Goal: Task Accomplishment & Management: Use online tool/utility

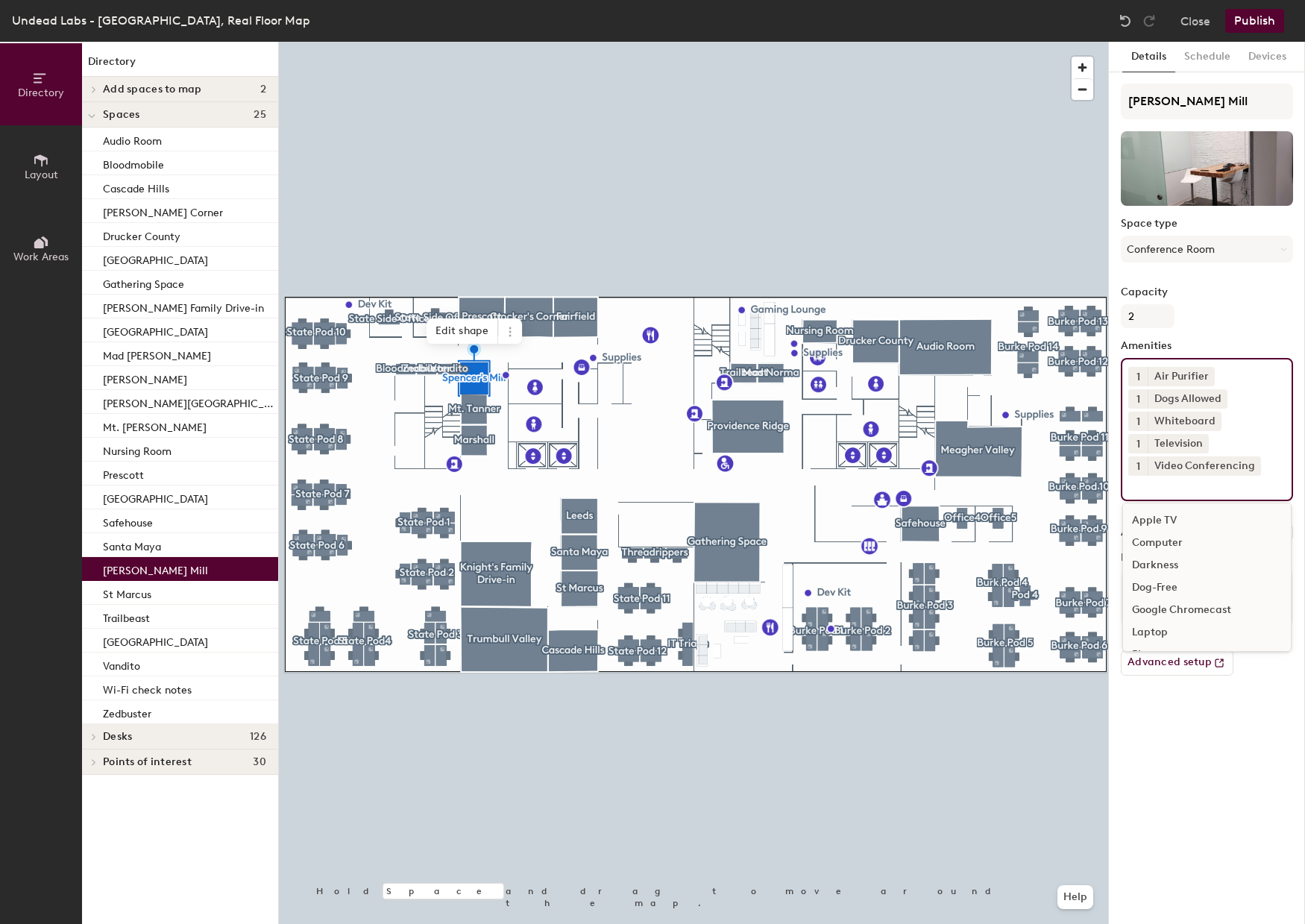
click at [1170, 490] on input at bounding box center [1195, 484] width 134 height 18
click at [1175, 586] on div "Sliding Door" at bounding box center [1206, 589] width 168 height 23
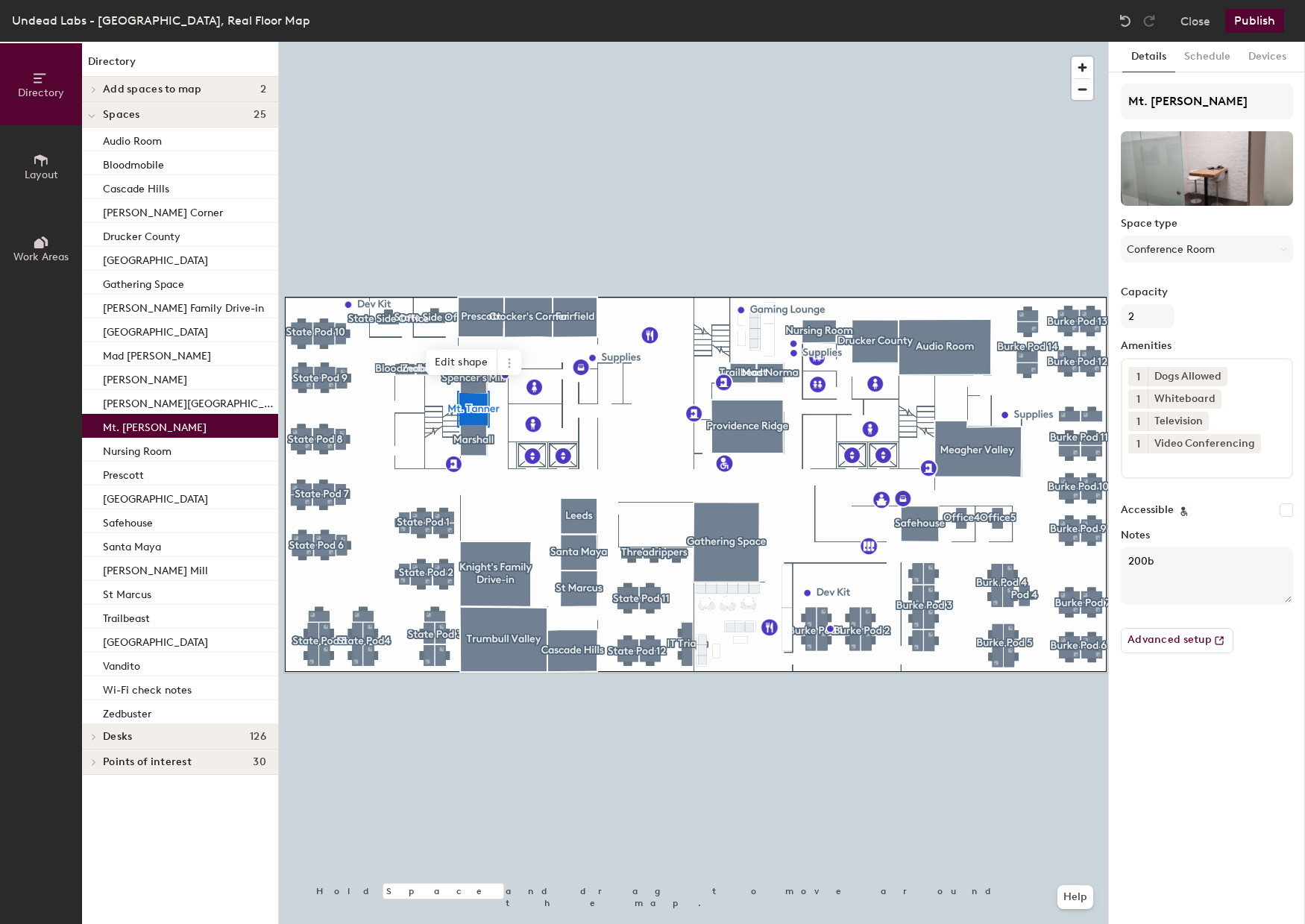
click at [1166, 462] on input at bounding box center [1195, 462] width 134 height 18
click at [1168, 564] on div "Sliding Door" at bounding box center [1206, 566] width 168 height 23
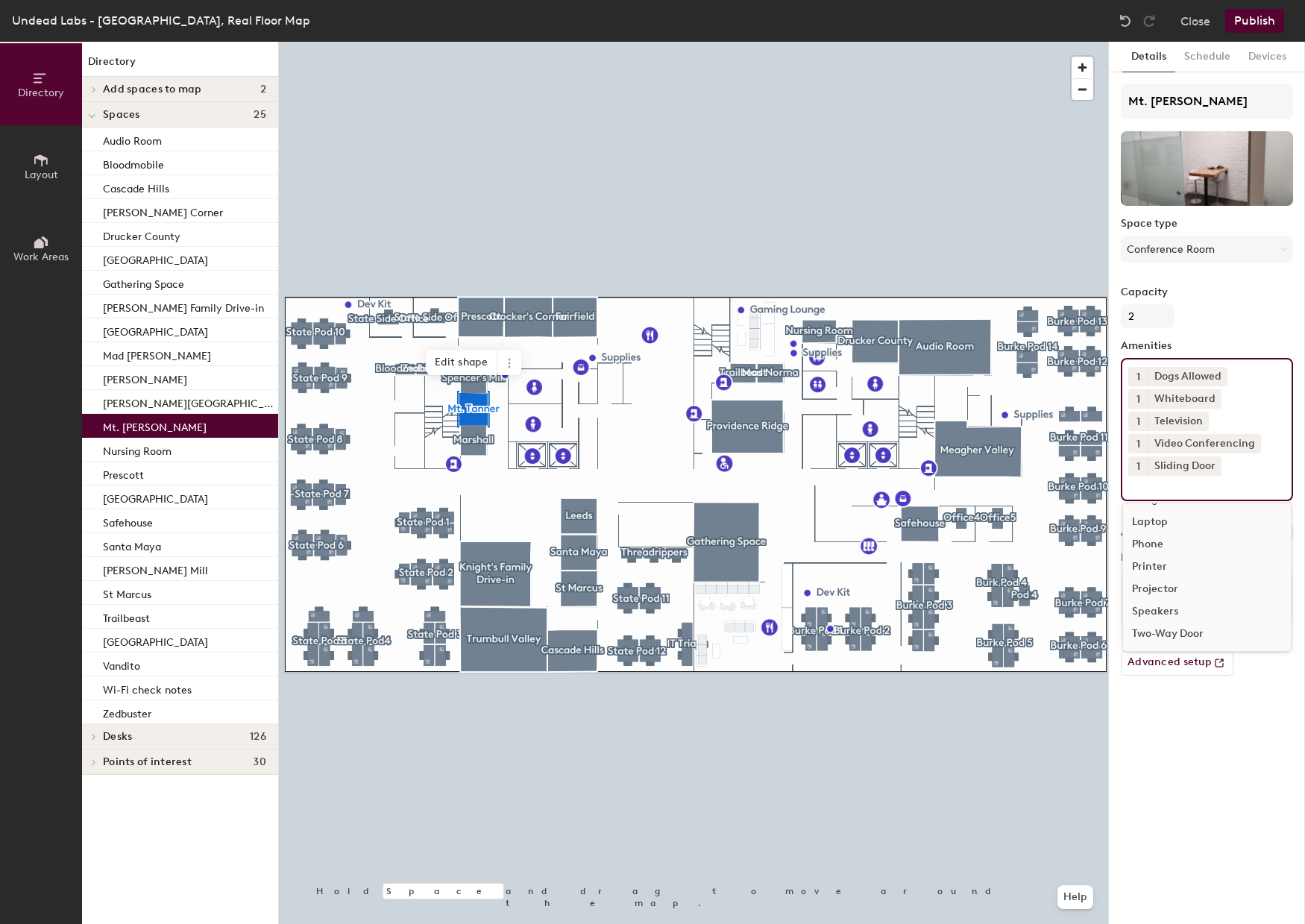
scroll to position [133, 0]
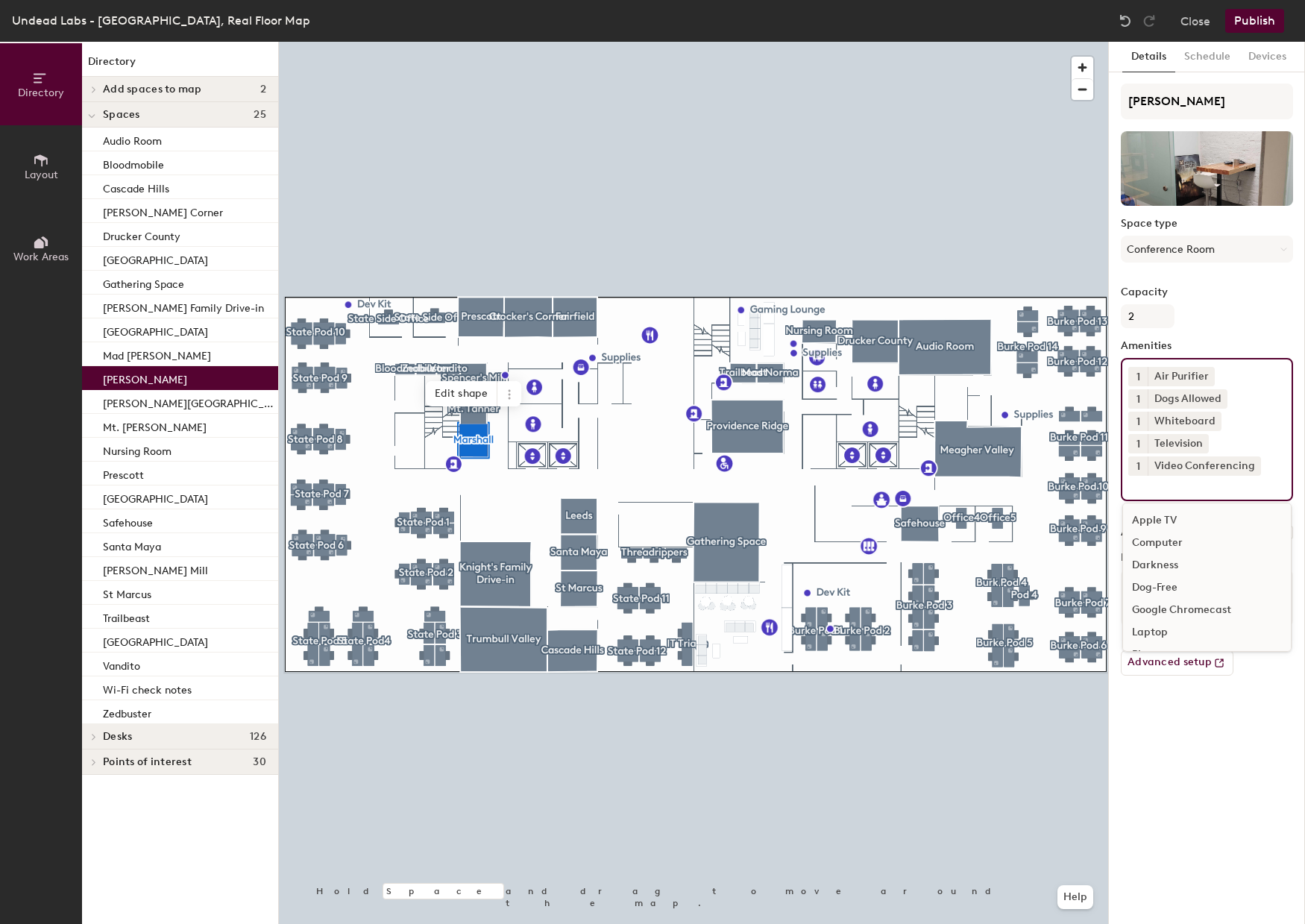
click at [1189, 487] on input at bounding box center [1195, 484] width 134 height 18
click at [1171, 592] on div "Sliding Door" at bounding box center [1206, 589] width 168 height 23
click at [577, 42] on div at bounding box center [694, 42] width 830 height 0
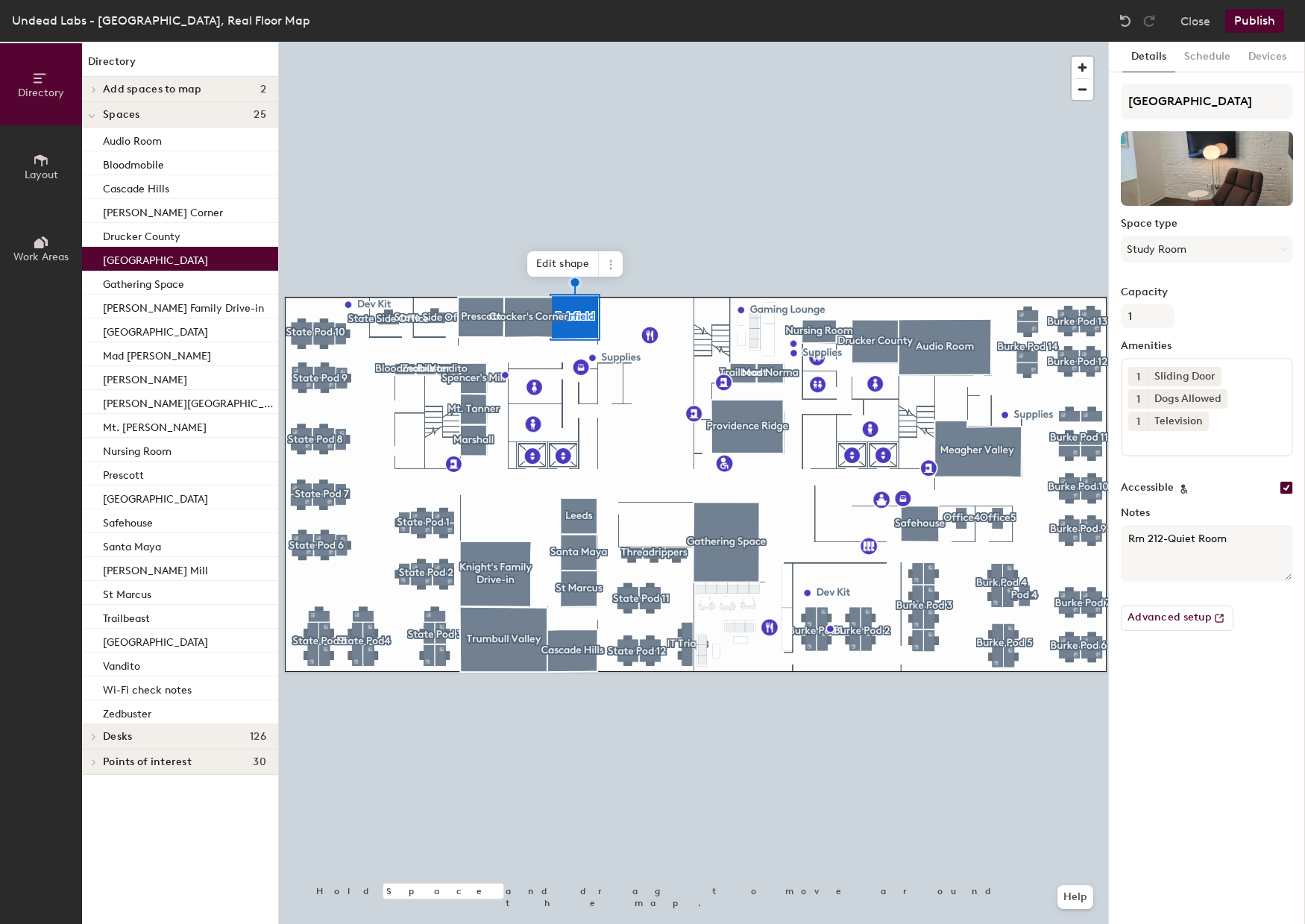
click at [1257, 26] on button "Publish" at bounding box center [1255, 20] width 59 height 24
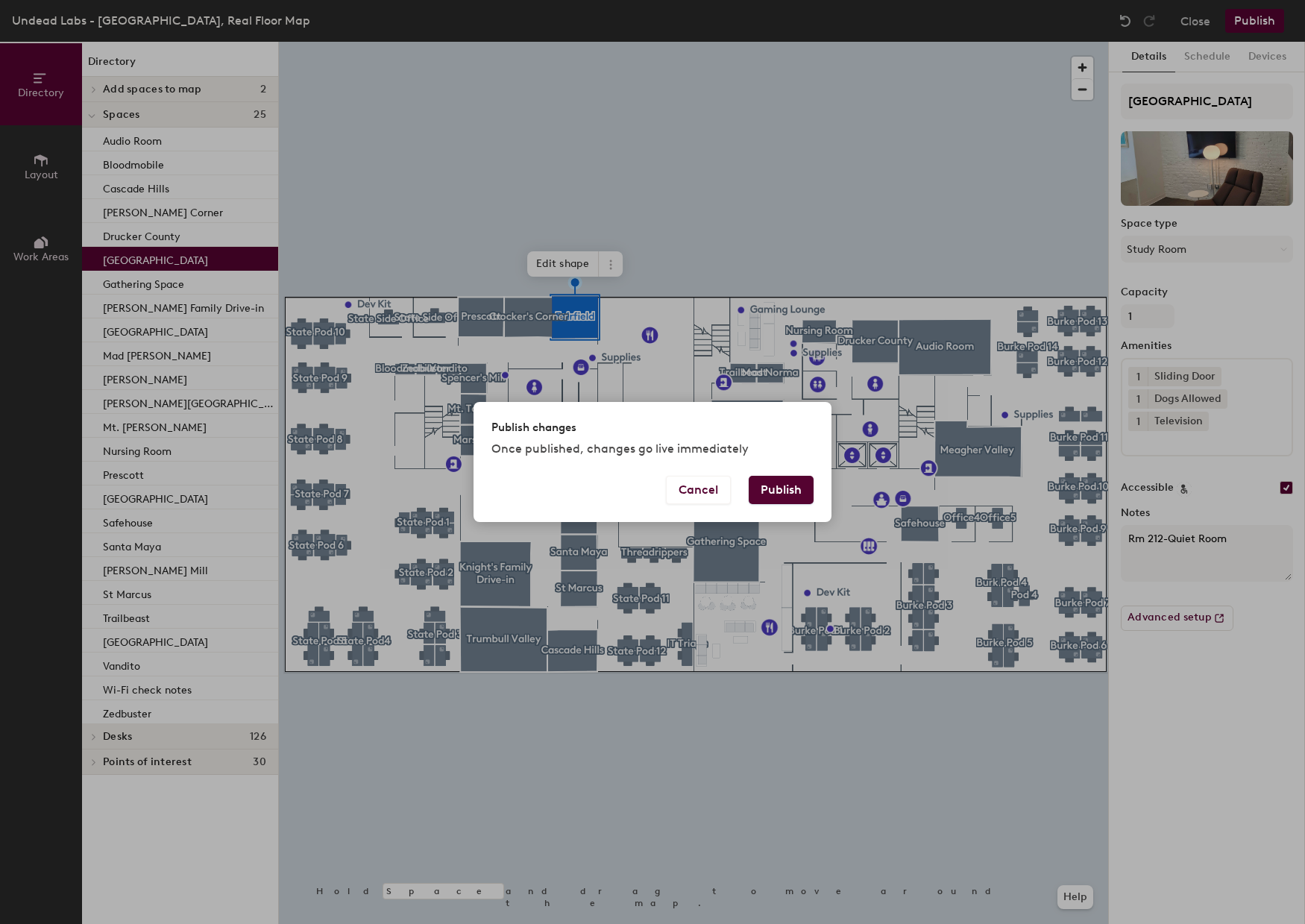
click at [779, 488] on button "Publish" at bounding box center [781, 490] width 65 height 28
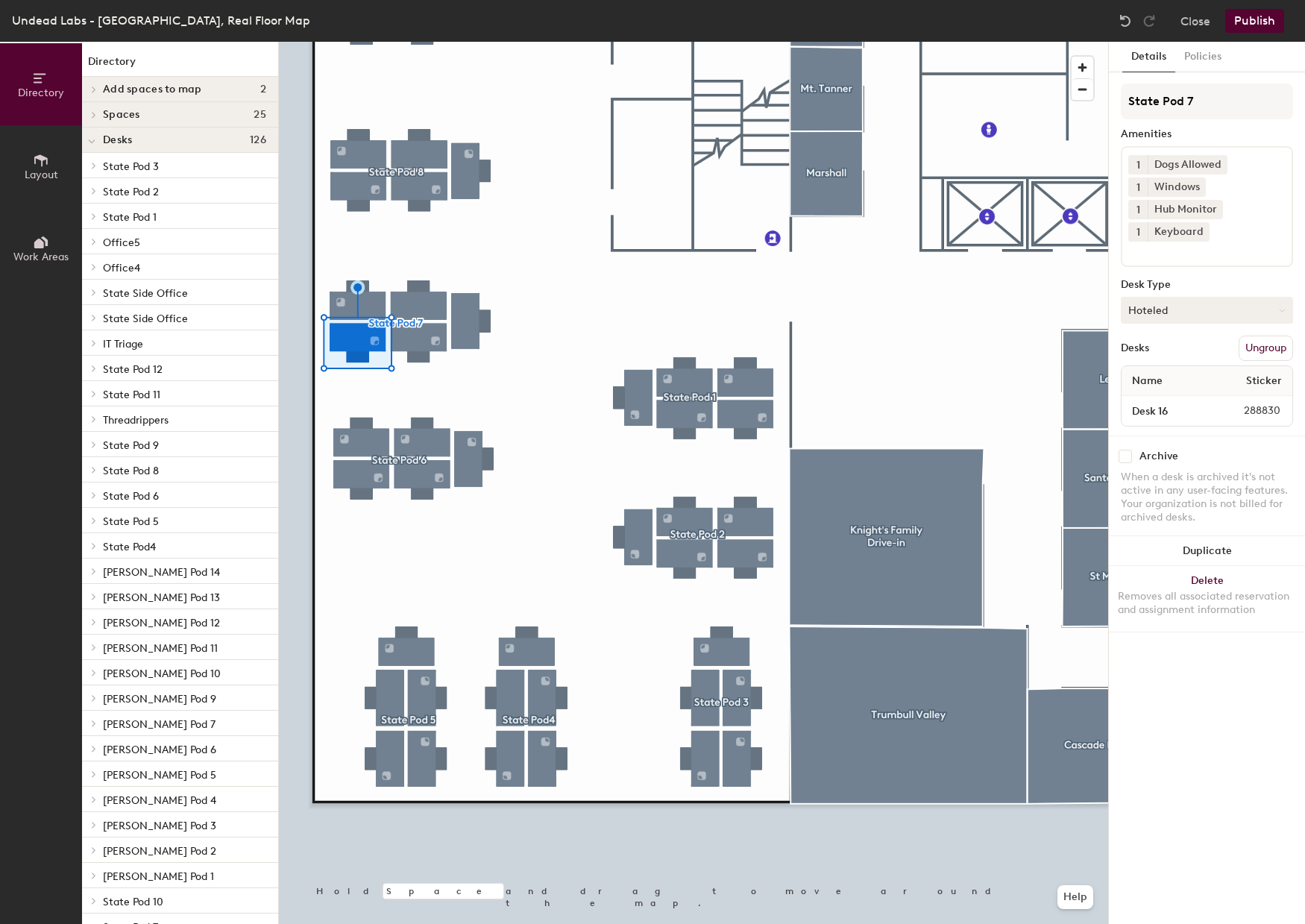
click at [1193, 308] on button "Hoteled" at bounding box center [1207, 310] width 173 height 27
click at [1159, 359] on div "Assigned" at bounding box center [1196, 357] width 149 height 23
click at [1258, 20] on button "Publish" at bounding box center [1255, 20] width 59 height 24
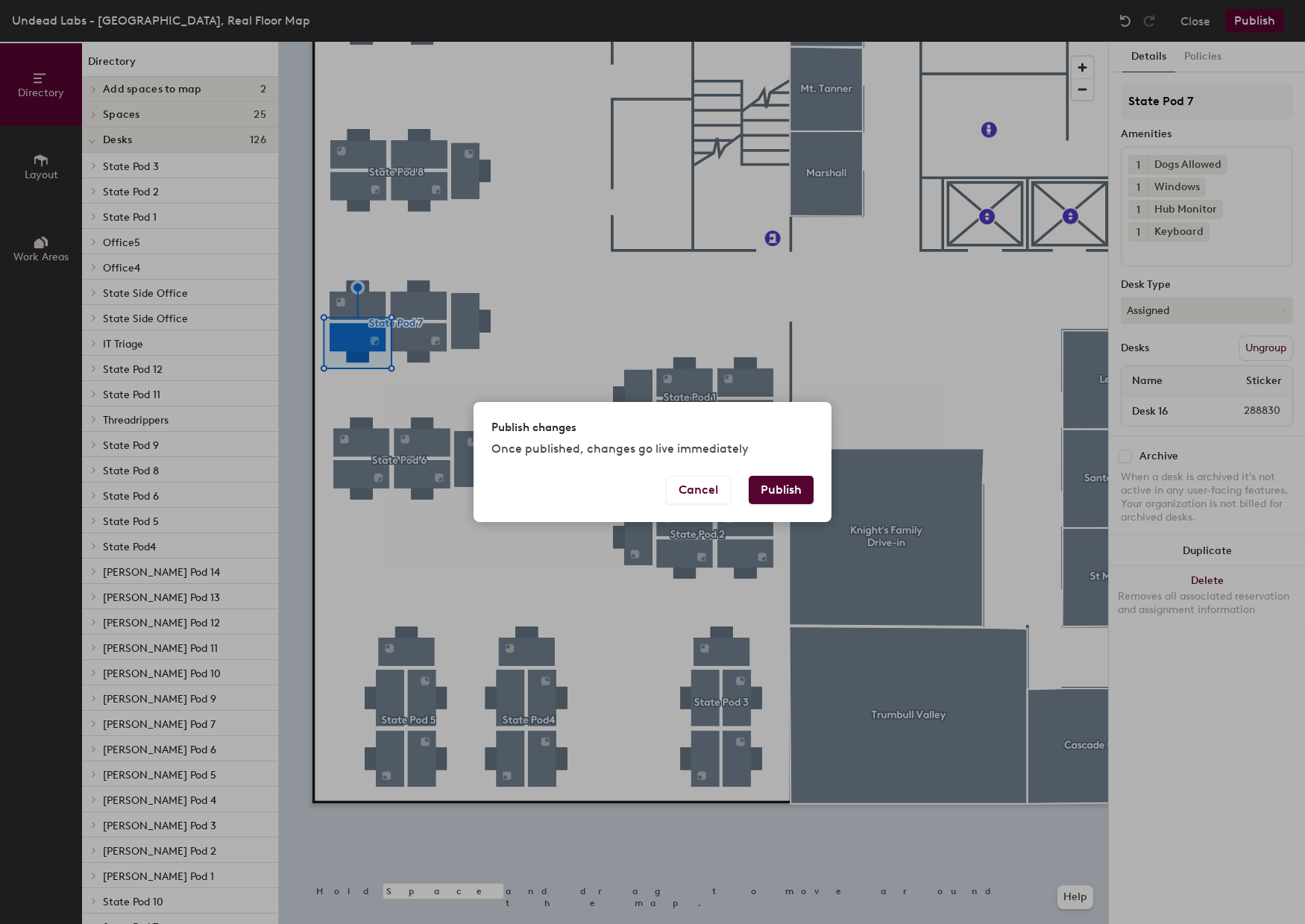
click at [785, 485] on button "Publish" at bounding box center [781, 490] width 65 height 28
